Goal: Obtain resource: Obtain resource

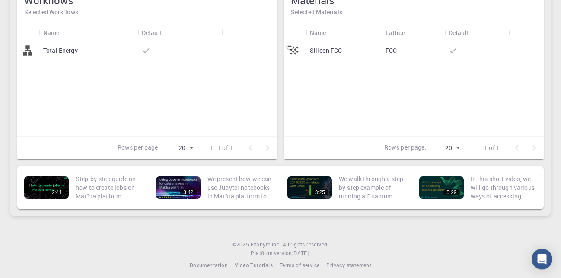
scroll to position [135, 0]
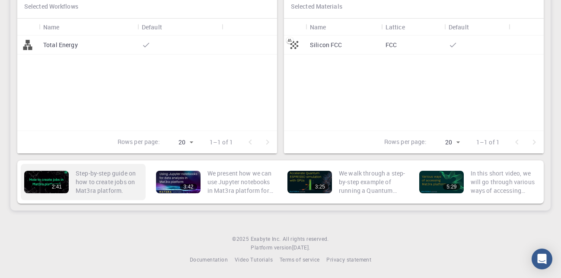
click at [86, 190] on p "Step-by-step guide on how to create jobs on Mat3ra platform." at bounding box center [109, 182] width 67 height 26
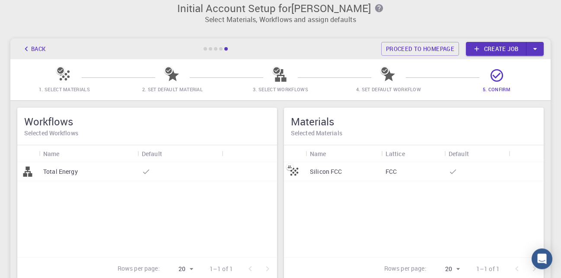
scroll to position [0, 0]
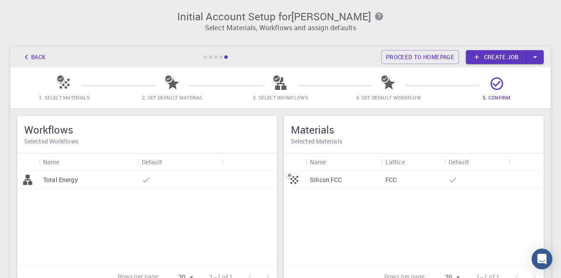
click at [204, 57] on div at bounding box center [204, 56] width 3 height 3
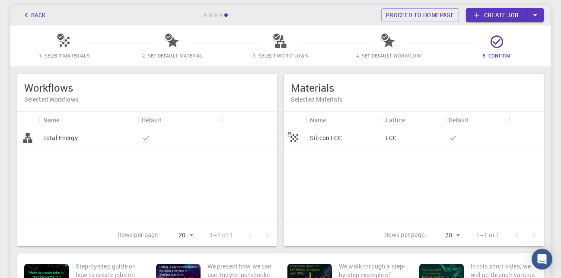
scroll to position [135, 0]
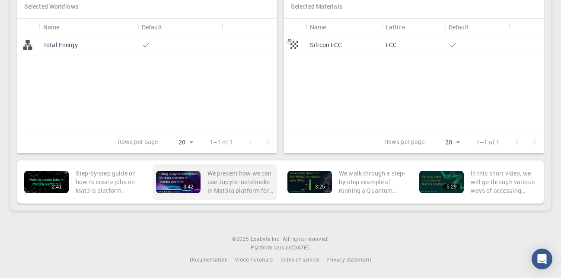
click at [176, 178] on div "3:42" at bounding box center [178, 182] width 44 height 22
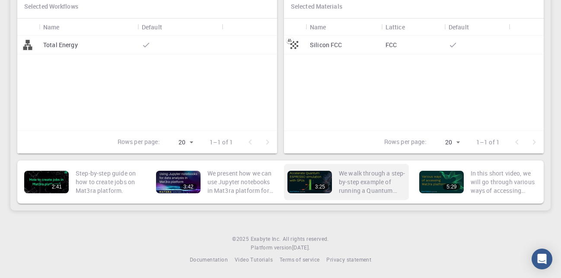
click at [314, 183] on div "3:25" at bounding box center [309, 182] width 44 height 22
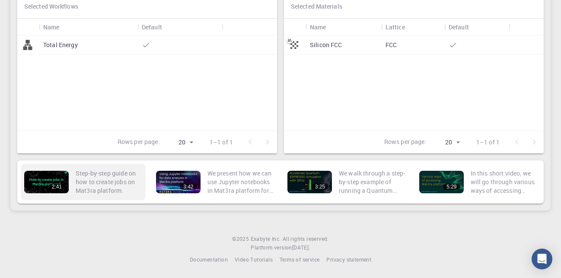
click at [36, 179] on div "2:41" at bounding box center [46, 182] width 44 height 22
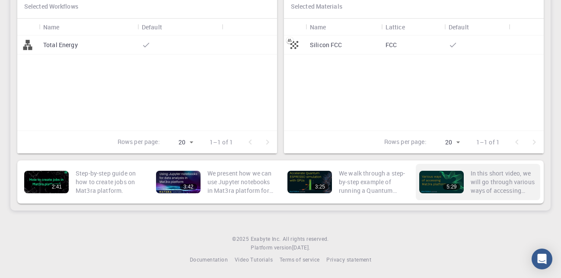
click at [435, 183] on div "5:29" at bounding box center [441, 182] width 44 height 22
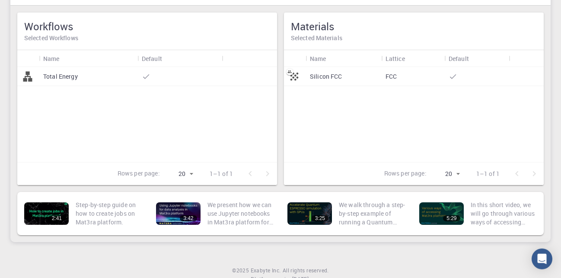
scroll to position [0, 0]
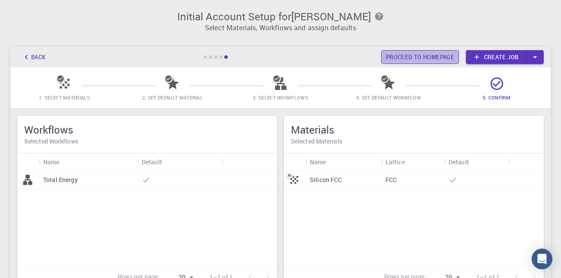
click at [421, 55] on link "Proceed to homepage" at bounding box center [420, 57] width 78 height 14
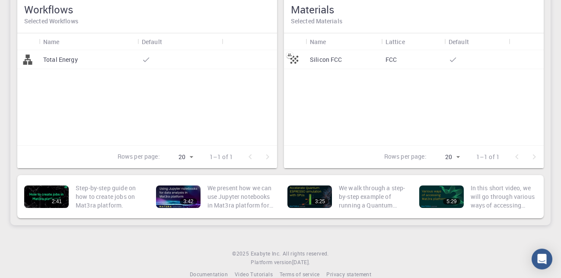
scroll to position [135, 0]
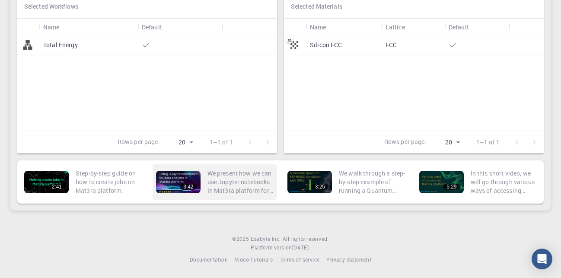
click at [172, 180] on div "3:42" at bounding box center [178, 182] width 44 height 22
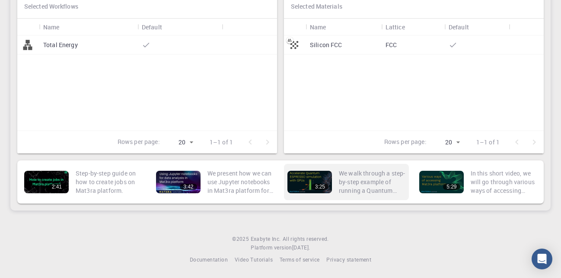
click at [314, 182] on div "3:25" at bounding box center [309, 182] width 44 height 22
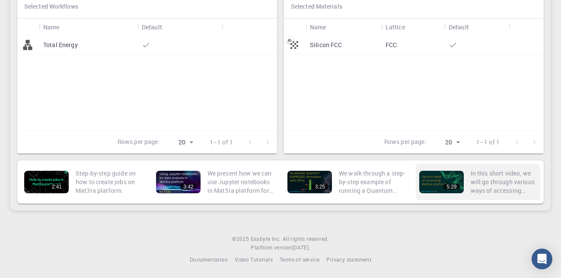
click at [437, 180] on div "5:29" at bounding box center [441, 182] width 44 height 22
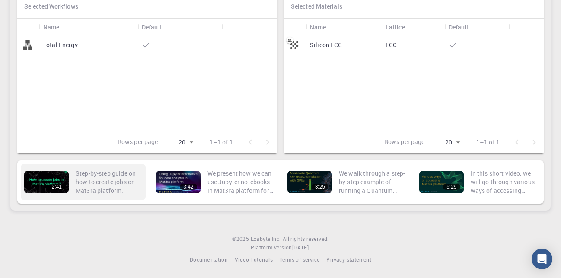
click at [46, 178] on div "2:41" at bounding box center [46, 182] width 44 height 22
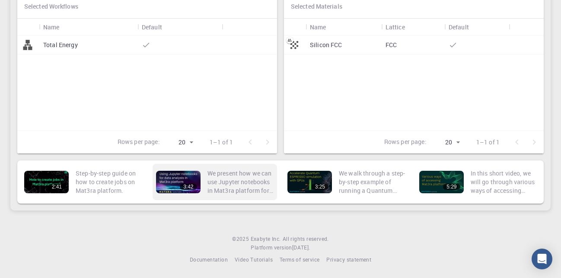
click at [176, 176] on div "3:42" at bounding box center [178, 182] width 44 height 22
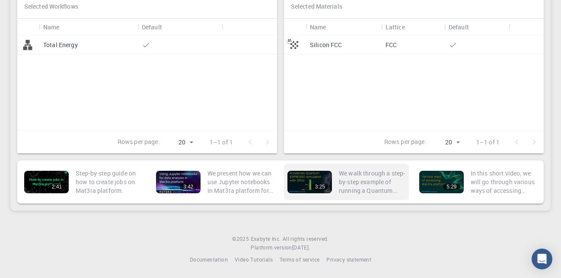
click at [295, 183] on div "3:25" at bounding box center [309, 182] width 44 height 22
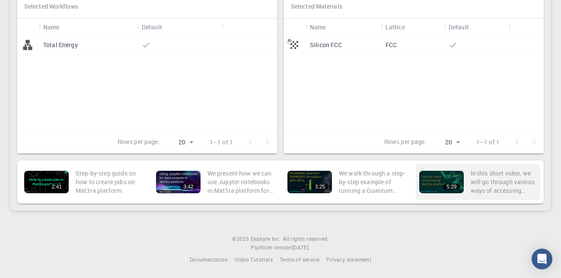
click at [438, 186] on div "5:29" at bounding box center [441, 182] width 44 height 22
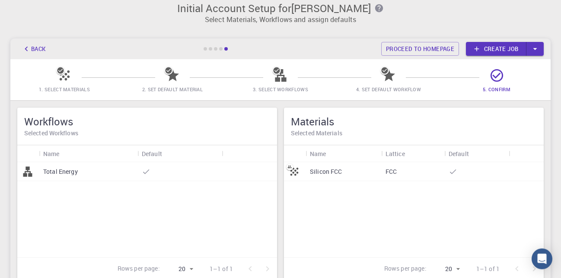
scroll to position [0, 0]
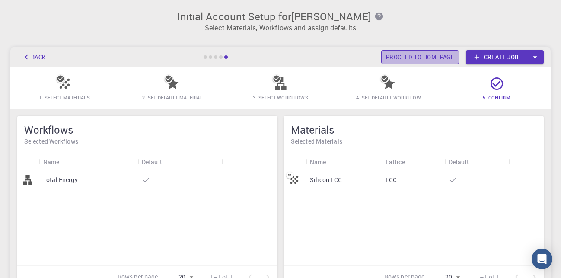
click at [429, 59] on link "Proceed to homepage" at bounding box center [420, 57] width 78 height 14
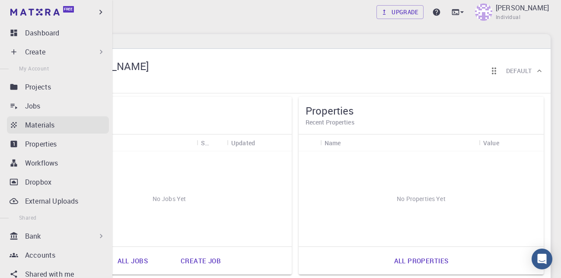
click at [41, 123] on p "Materials" at bounding box center [39, 125] width 29 height 10
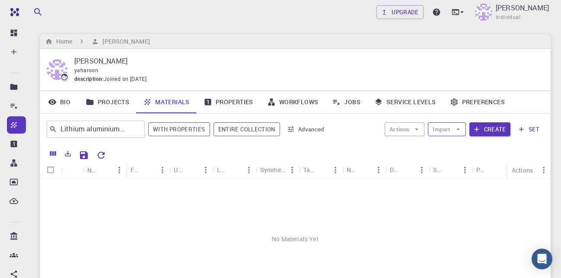
click at [459, 129] on icon "button" at bounding box center [457, 129] width 3 height 2
click at [475, 163] on span "Import From Bank" at bounding box center [478, 160] width 55 height 9
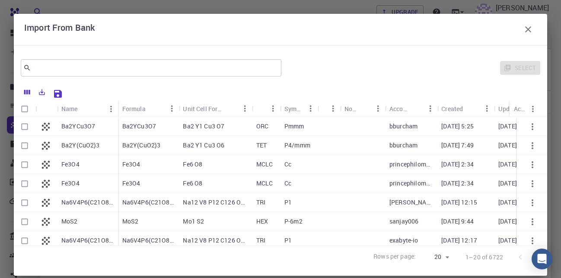
drag, startPoint x: 420, startPoint y: 35, endPoint x: 420, endPoint y: 23, distance: 11.7
click at [420, 23] on div "Import From Bank" at bounding box center [280, 29] width 512 height 17
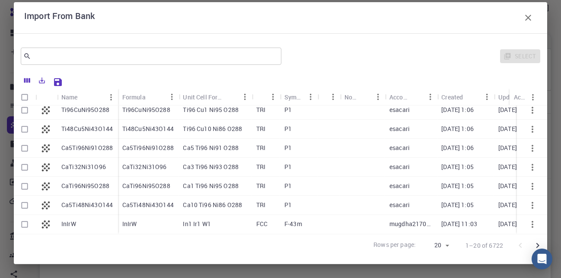
scroll to position [259, 0]
click at [57, 52] on input "text" at bounding box center [147, 56] width 233 height 12
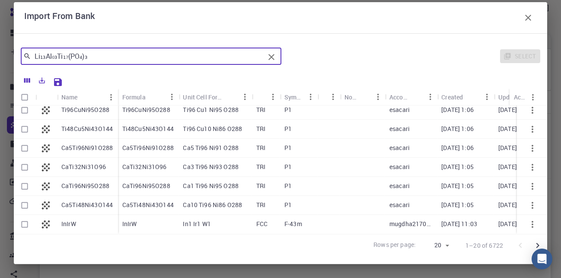
click at [56, 57] on input "Li₁₃Al₀₃Ti₁₇(PO₄)₃" at bounding box center [147, 56] width 233 height 12
click at [26, 56] on icon at bounding box center [27, 56] width 8 height 8
click at [106, 58] on input "Li₁₃Al₀₃Ti₁₇(PO₄)₃" at bounding box center [147, 56] width 233 height 12
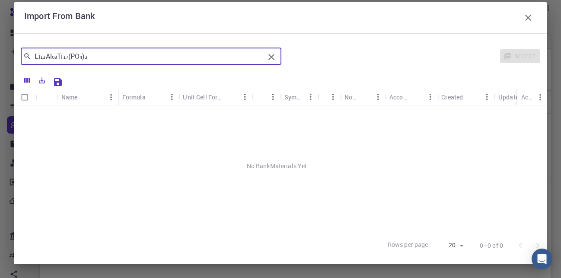
scroll to position [0, 0]
type input "LiAlTi(PO)"
click at [525, 17] on icon "button" at bounding box center [528, 18] width 6 height 6
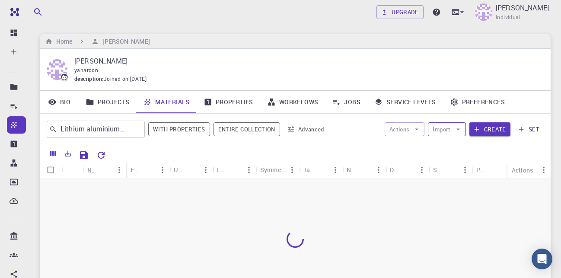
click at [459, 130] on icon "button" at bounding box center [458, 129] width 8 height 8
click at [463, 173] on span "Import From 3rd Party" at bounding box center [478, 174] width 55 height 9
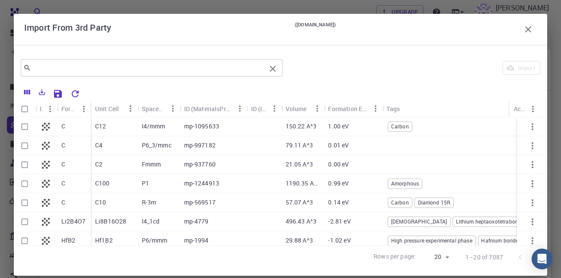
click at [151, 68] on input "text" at bounding box center [148, 68] width 234 height 12
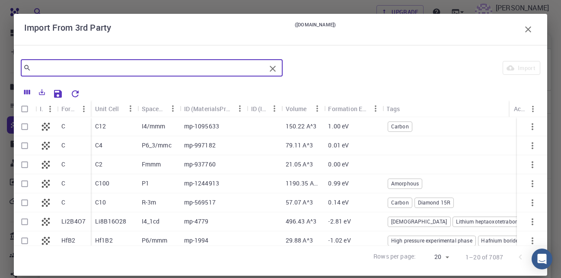
paste input "Li₁₃Al₀₃Ti₁₇(PO₄)₃"
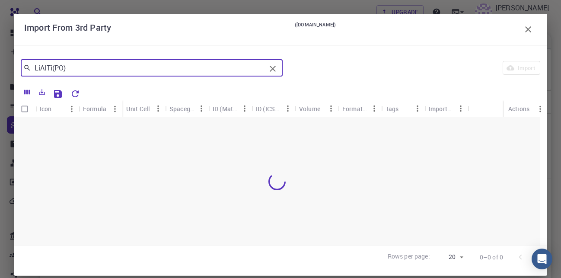
type input "LiAlTi(PO)"
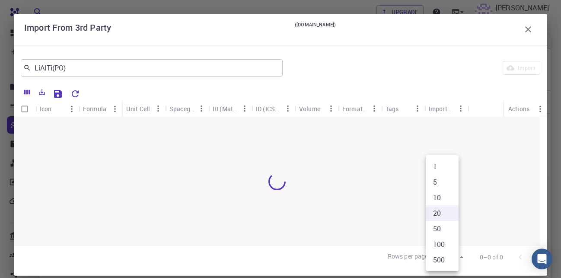
click at [454, 257] on body "Free Dashboard Create New Job New Material Create Material Upload File Import f…" at bounding box center [280, 198] width 561 height 397
click at [443, 260] on li "500" at bounding box center [442, 260] width 32 height 16
type input "500"
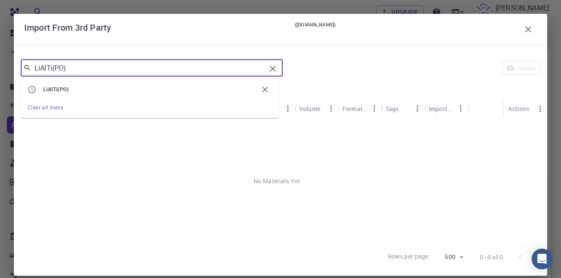
click at [82, 67] on input "LiAlTi(PO)" at bounding box center [148, 68] width 234 height 12
type input "L"
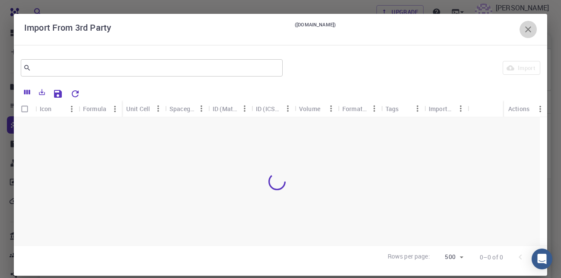
click at [525, 31] on icon "button" at bounding box center [528, 29] width 6 height 6
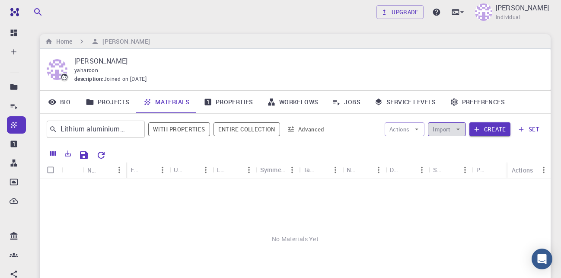
click at [458, 129] on icon "button" at bounding box center [457, 129] width 3 height 2
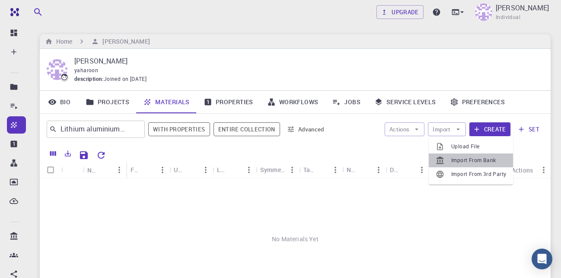
click at [464, 158] on span "Import From Bank" at bounding box center [478, 160] width 55 height 9
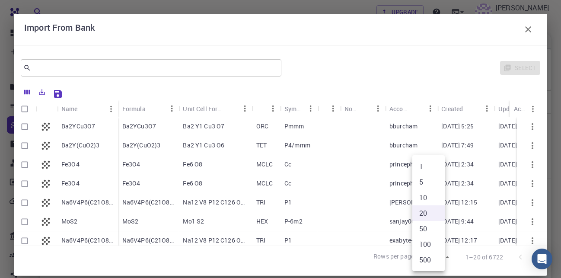
click at [440, 257] on body "Free Dashboard Create New Job New Material Create Material Upload File Import f…" at bounding box center [280, 198] width 561 height 397
click at [425, 261] on li "500" at bounding box center [428, 260] width 32 height 16
type input "500"
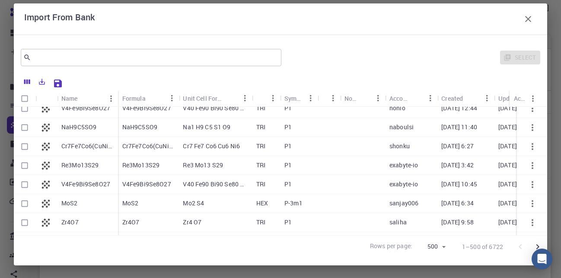
scroll to position [12, 0]
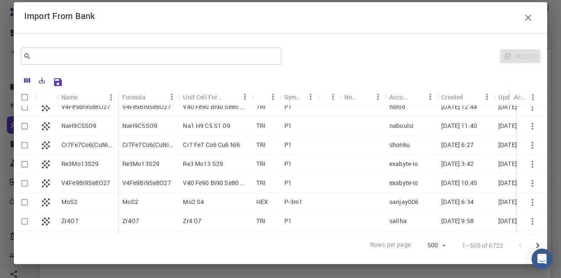
click at [348, 184] on div at bounding box center [362, 183] width 45 height 19
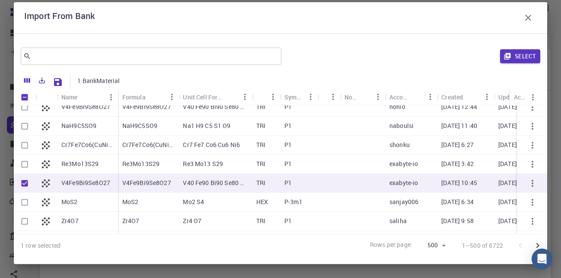
checkbox input "true"
click at [348, 184] on div at bounding box center [362, 183] width 45 height 19
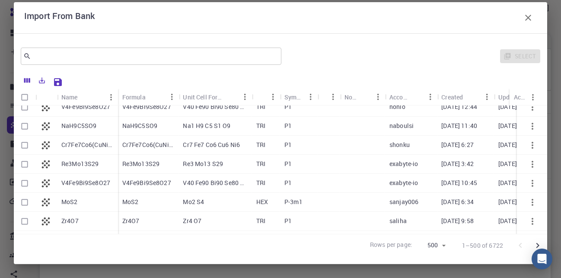
checkbox input "false"
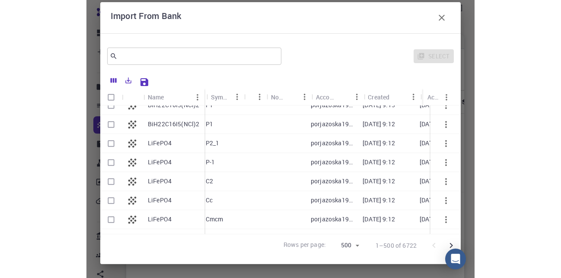
scroll to position [2499, 0]
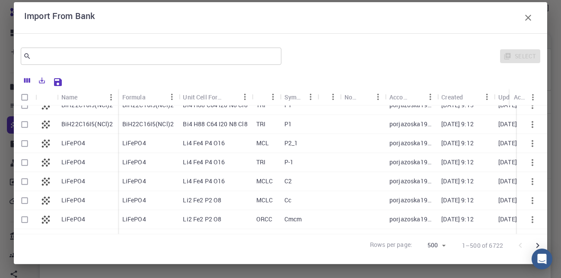
click at [366, 66] on div "Select" at bounding box center [412, 56] width 255 height 21
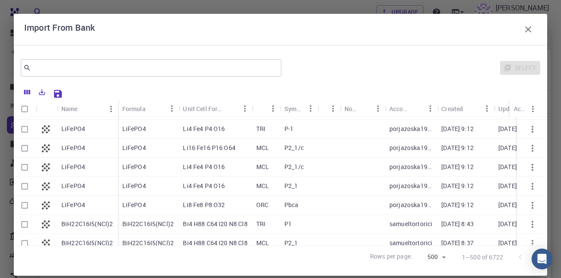
scroll to position [2720, 0]
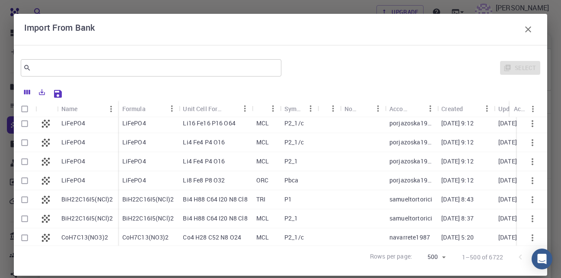
click at [532, 234] on div at bounding box center [531, 237] width 30 height 19
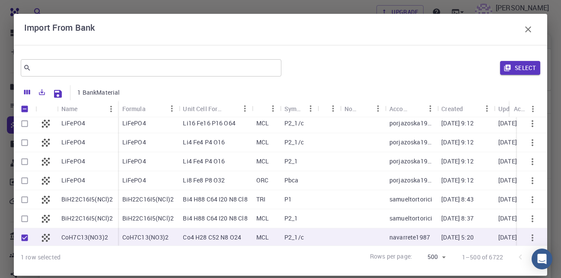
checkbox input "true"
click at [532, 234] on div at bounding box center [531, 237] width 30 height 19
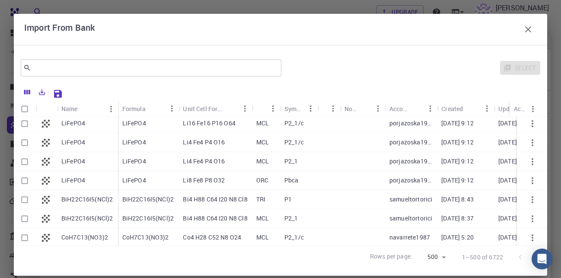
checkbox input "false"
click at [523, 29] on icon "button" at bounding box center [528, 29] width 10 height 10
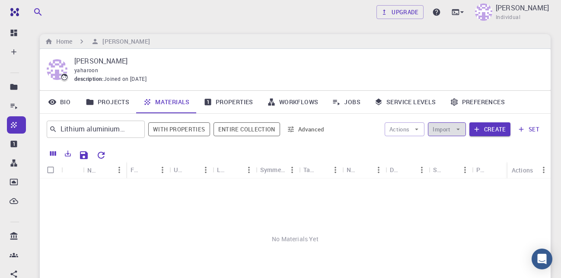
click at [459, 131] on icon "button" at bounding box center [458, 129] width 8 height 8
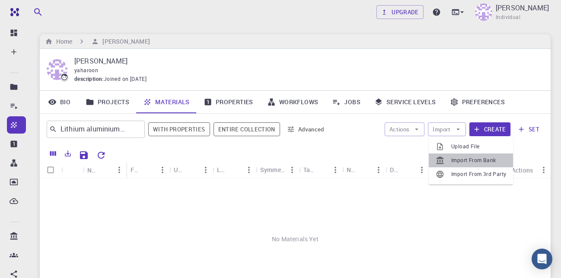
click at [466, 155] on li "Import From Bank" at bounding box center [470, 160] width 84 height 14
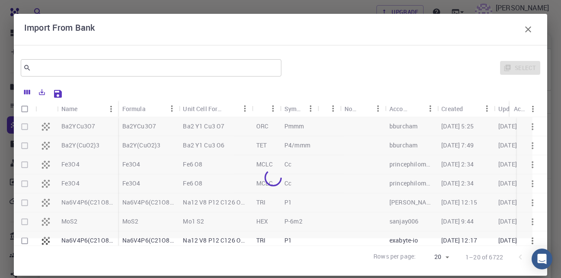
click at [441, 257] on body "Free Dashboard Create New Job New Material Create Material Upload File Import f…" at bounding box center [280, 198] width 561 height 397
click at [431, 243] on li "100" at bounding box center [428, 244] width 32 height 16
type input "100"
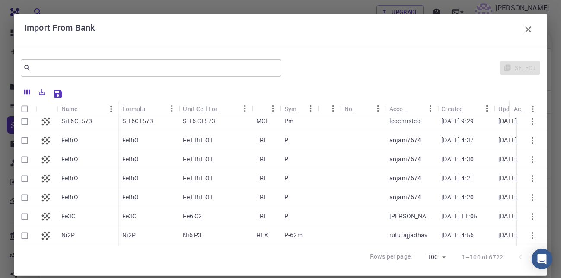
scroll to position [468, 0]
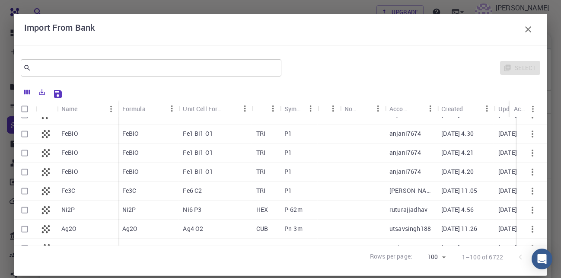
click at [532, 234] on div at bounding box center [531, 228] width 30 height 19
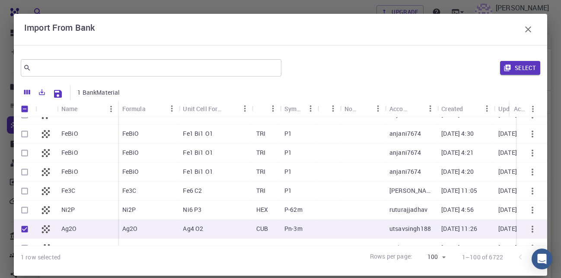
checkbox input "true"
click at [532, 234] on div at bounding box center [531, 228] width 30 height 19
checkbox input "false"
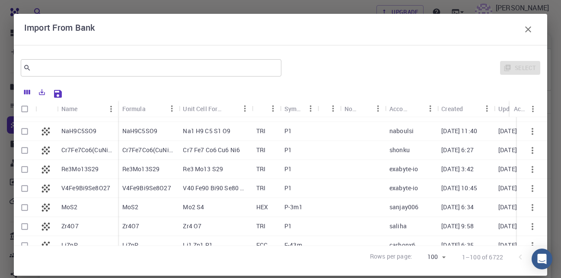
scroll to position [1779, 0]
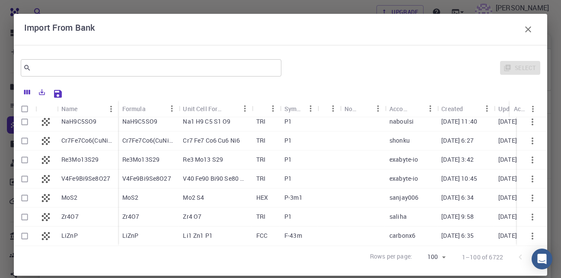
click at [532, 257] on icon "Go to next page" at bounding box center [537, 257] width 10 height 10
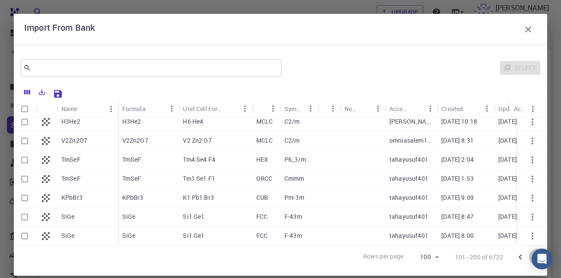
click at [532, 254] on icon "Go to next page" at bounding box center [537, 257] width 10 height 10
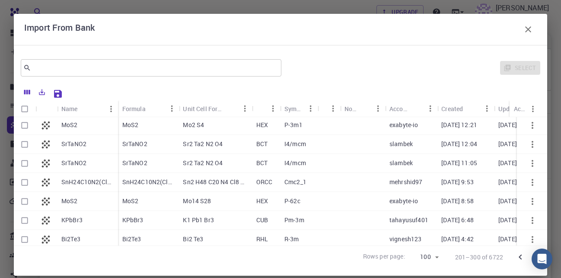
scroll to position [1009, 0]
click at [532, 237] on div at bounding box center [531, 238] width 30 height 19
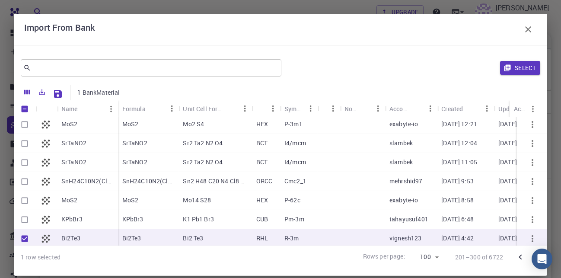
checkbox input "true"
click at [532, 236] on div at bounding box center [531, 238] width 30 height 19
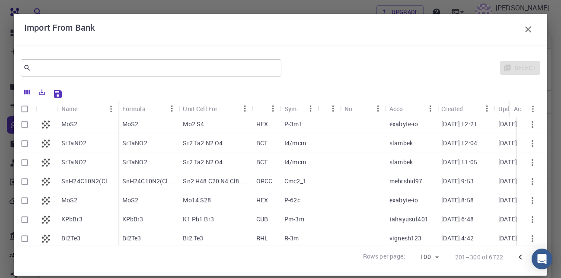
click at [532, 236] on div at bounding box center [531, 238] width 30 height 19
checkbox input "true"
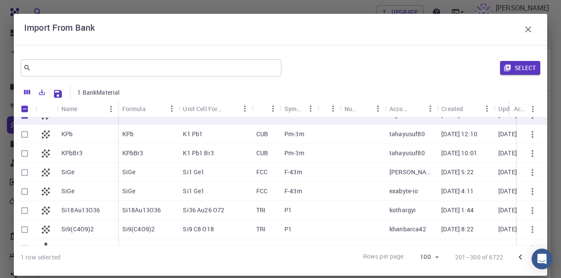
scroll to position [1108, 0]
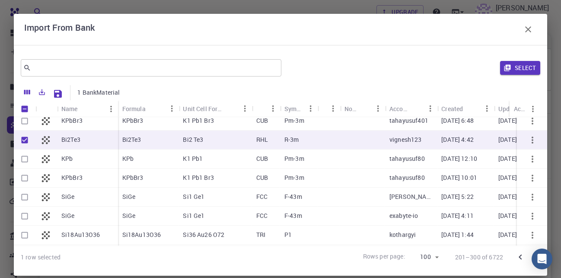
click at [452, 141] on p "[DATE] 4:42" at bounding box center [457, 139] width 32 height 9
checkbox input "false"
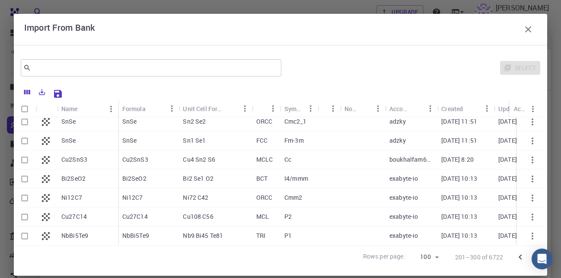
scroll to position [1779, 0]
click at [532, 253] on icon "Go to next page" at bounding box center [537, 257] width 10 height 10
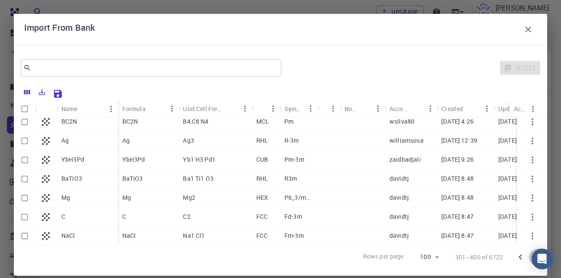
click at [536, 256] on icon "Go to next page" at bounding box center [537, 256] width 3 height 5
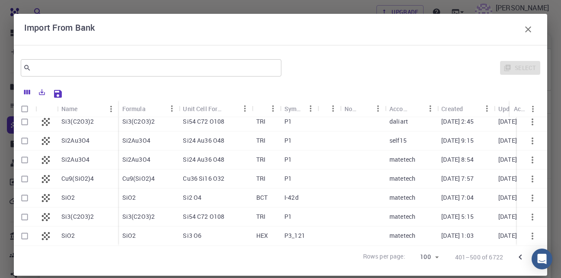
click at [532, 254] on icon "Go to next page" at bounding box center [537, 257] width 10 height 10
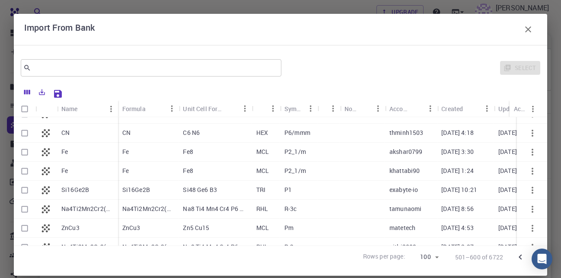
scroll to position [394, 0]
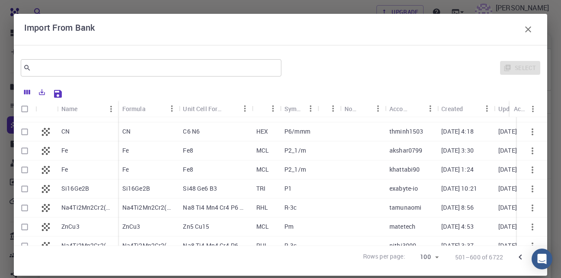
click at [532, 234] on div at bounding box center [531, 226] width 30 height 19
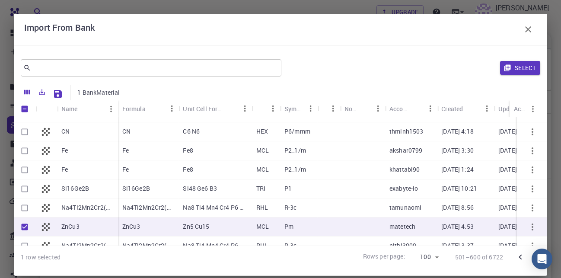
checkbox input "true"
click at [532, 234] on div at bounding box center [531, 226] width 30 height 19
checkbox input "false"
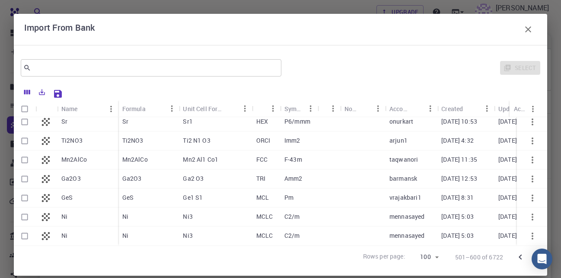
scroll to position [1779, 0]
click at [532, 257] on icon "Go to next page" at bounding box center [537, 257] width 10 height 10
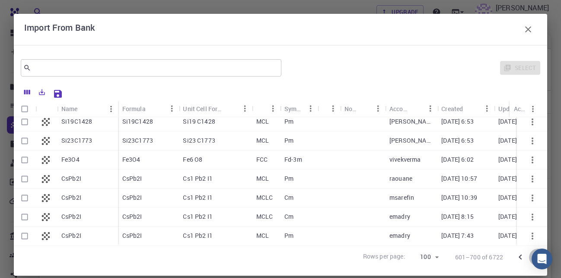
click at [532, 252] on icon "Go to next page" at bounding box center [537, 257] width 10 height 10
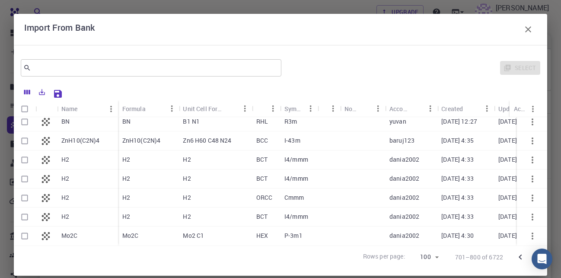
click at [532, 253] on icon "Go to next page" at bounding box center [537, 257] width 10 height 10
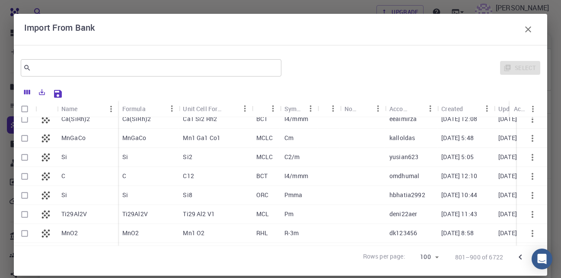
scroll to position [640, 0]
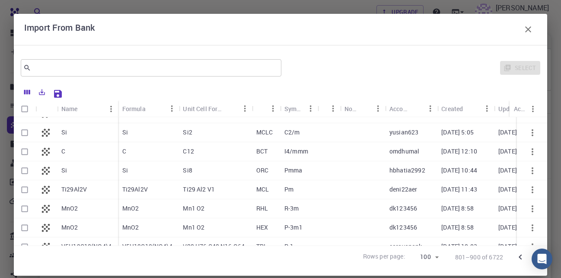
click at [532, 234] on div at bounding box center [531, 227] width 30 height 19
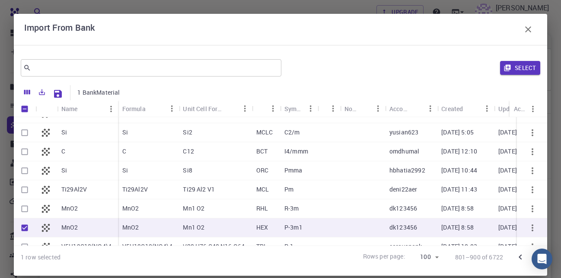
click at [532, 234] on div at bounding box center [531, 227] width 30 height 19
checkbox input "true"
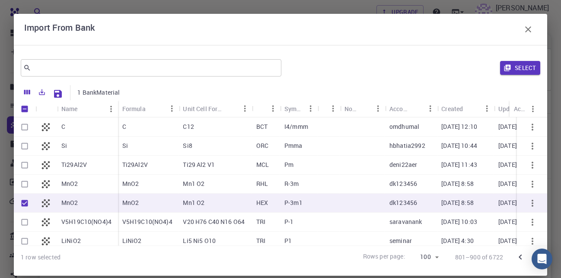
click at [24, 200] on input "Unselect row" at bounding box center [24, 203] width 16 height 16
checkbox input "false"
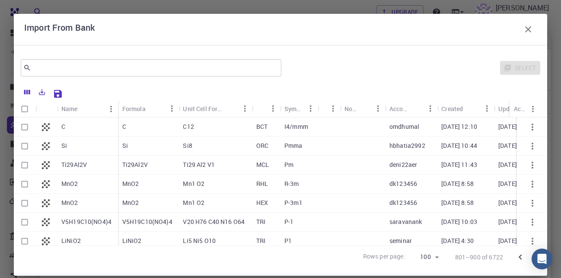
checkbox input "false"
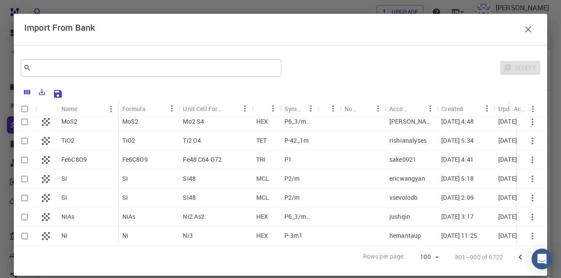
scroll to position [1779, 0]
click at [532, 253] on icon "Go to next page" at bounding box center [537, 257] width 10 height 10
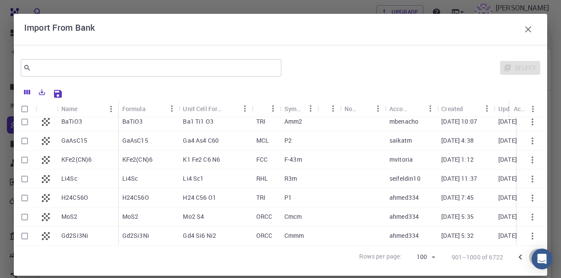
click at [532, 256] on icon "Go to next page" at bounding box center [537, 257] width 10 height 10
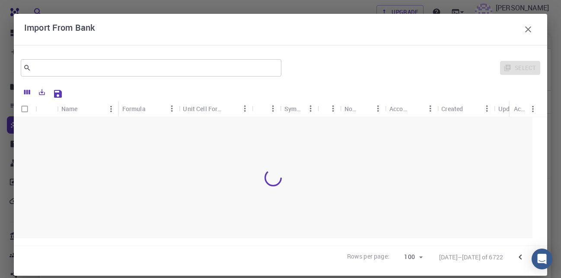
scroll to position [0, 0]
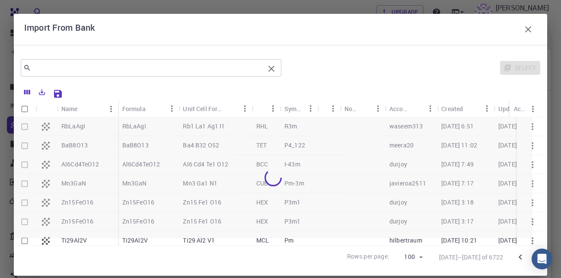
click at [68, 68] on input "text" at bounding box center [147, 68] width 233 height 12
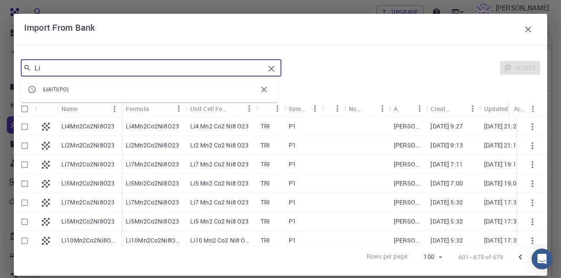
type input "Li"
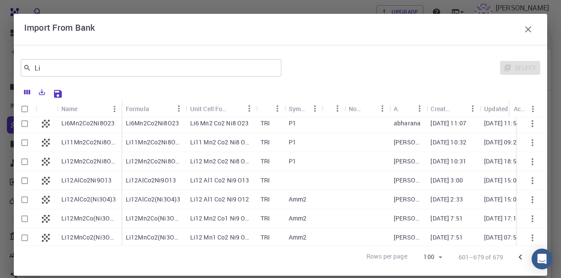
scroll to position [271, 0]
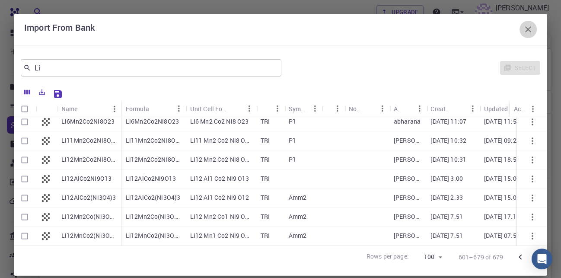
click at [523, 30] on icon "button" at bounding box center [528, 29] width 10 height 10
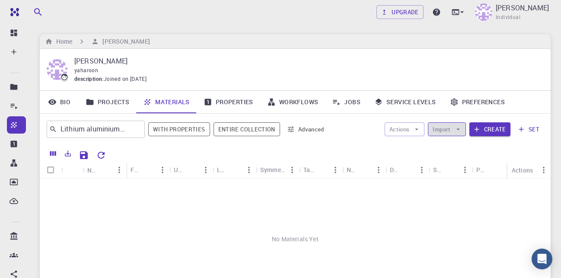
click at [459, 130] on icon "button" at bounding box center [458, 129] width 8 height 8
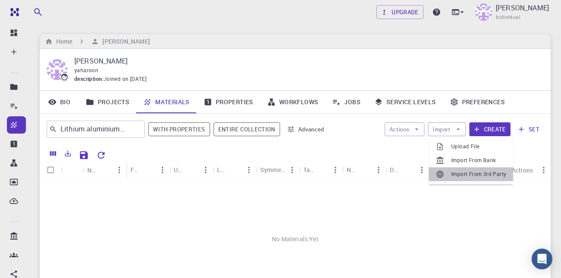
click at [457, 171] on span "Import From 3rd Party" at bounding box center [478, 174] width 55 height 9
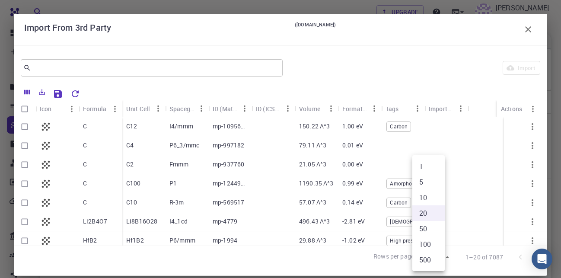
click at [440, 257] on body "Free Dashboard Create New Job New Material Create Material Upload File Import f…" at bounding box center [280, 198] width 561 height 397
click at [431, 244] on li "100" at bounding box center [428, 244] width 32 height 16
type input "100"
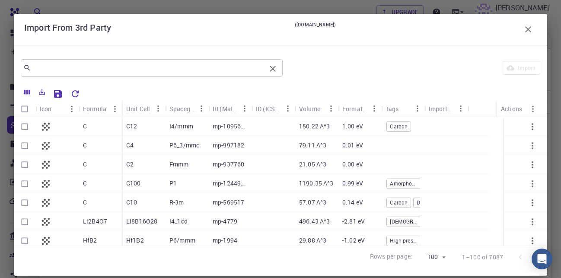
click at [82, 68] on input "text" at bounding box center [148, 68] width 234 height 12
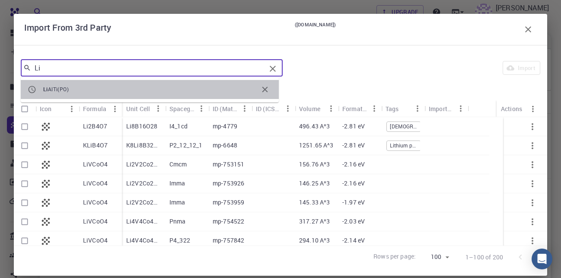
click at [57, 88] on span "AlTi(PO)" at bounding box center [58, 89] width 21 height 7
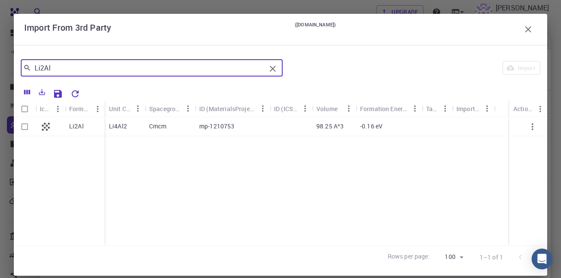
type input "Li2Al"
click at [523, 31] on icon "button" at bounding box center [528, 29] width 10 height 10
